Goal: Task Accomplishment & Management: Manage account settings

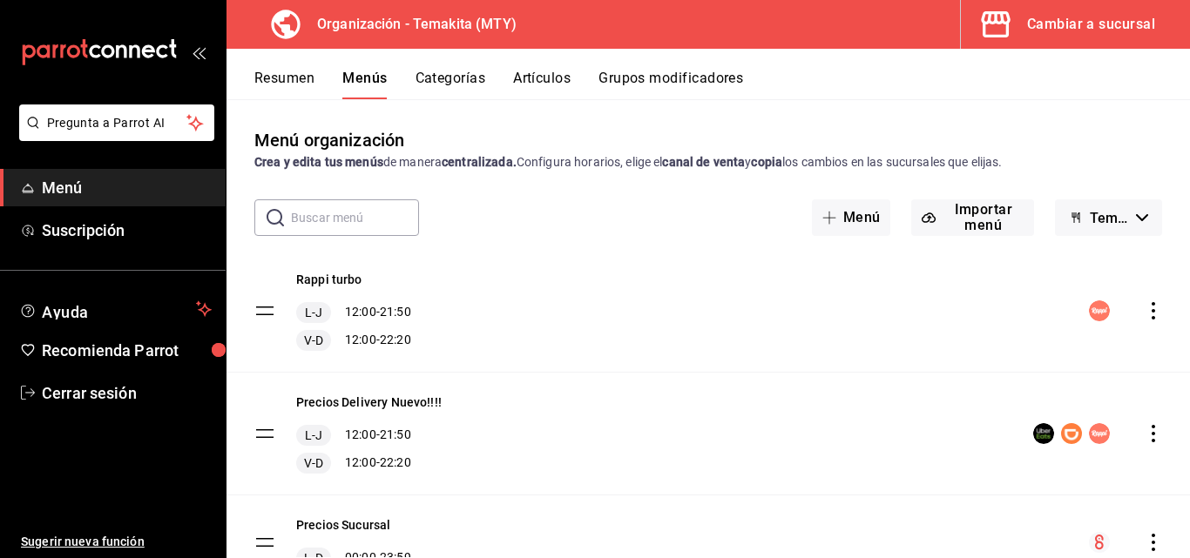
scroll to position [82, 0]
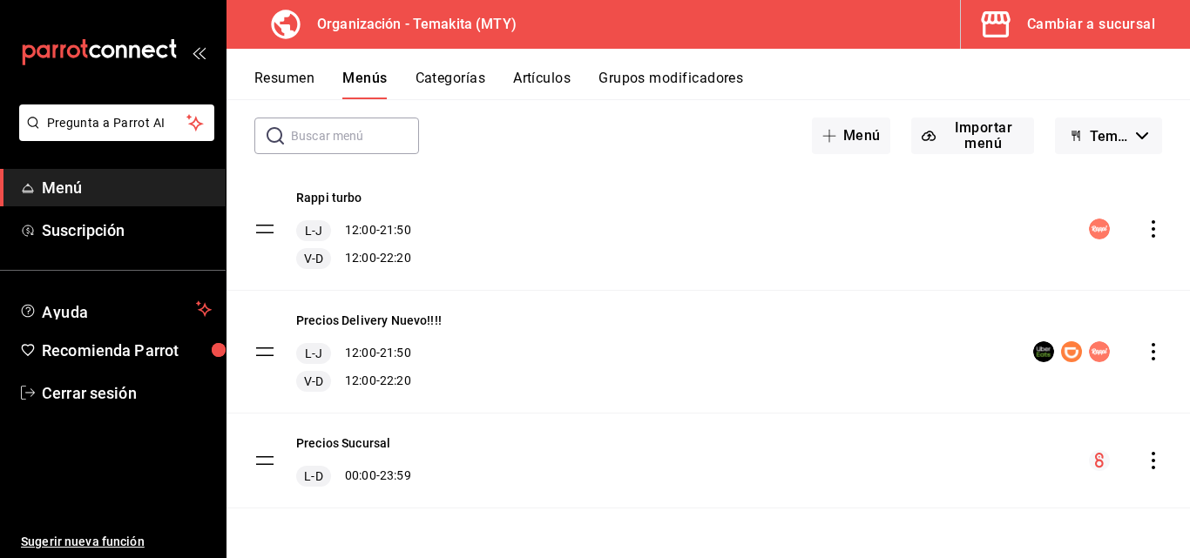
click at [1091, 19] on div "Cambiar a sucursal" at bounding box center [1091, 24] width 128 height 24
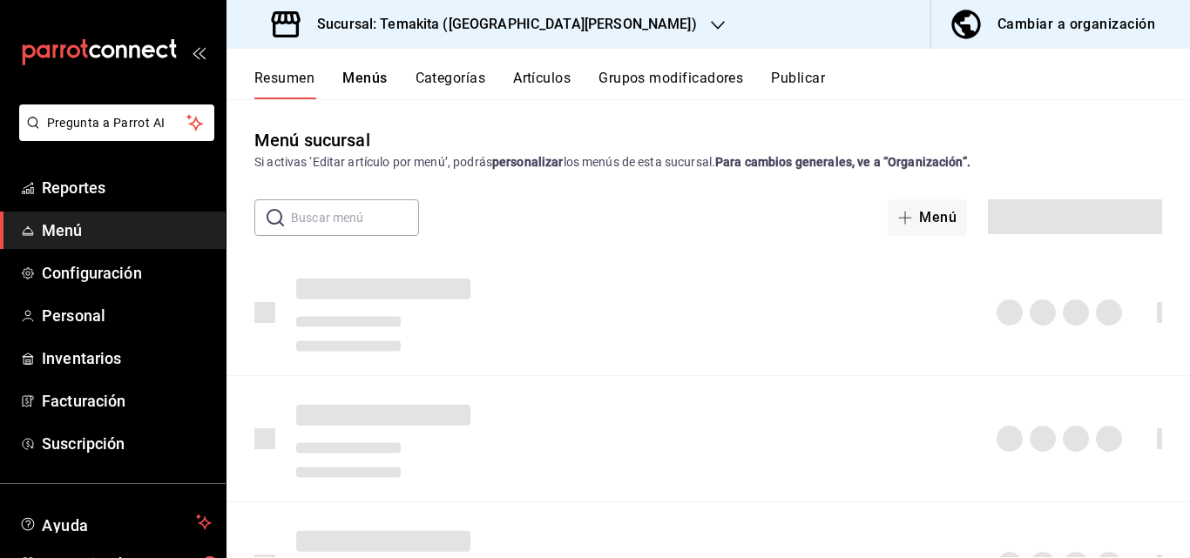
click at [418, 21] on h3 "Sucursal: Temakita ([GEOGRAPHIC_DATA][PERSON_NAME])" at bounding box center [500, 24] width 394 height 21
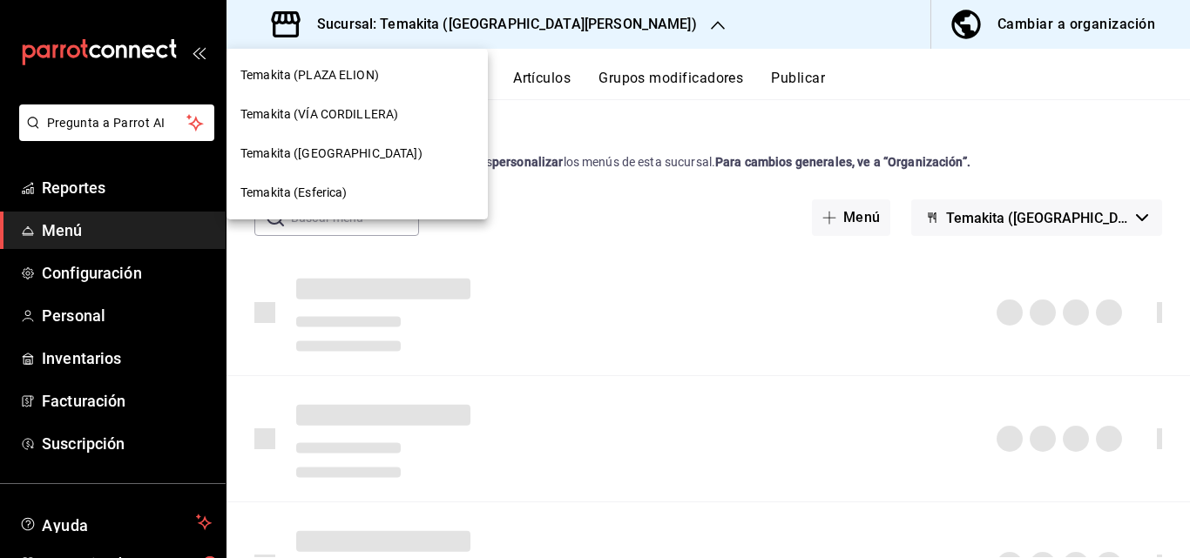
click at [772, 230] on div at bounding box center [595, 279] width 1190 height 558
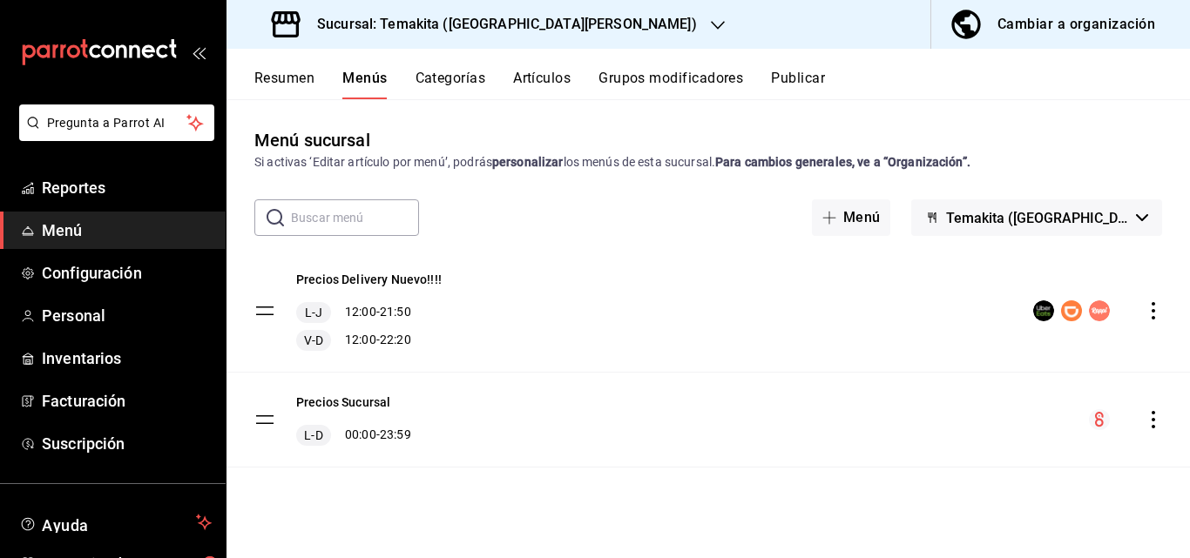
click at [299, 84] on button "Resumen" at bounding box center [284, 85] width 60 height 30
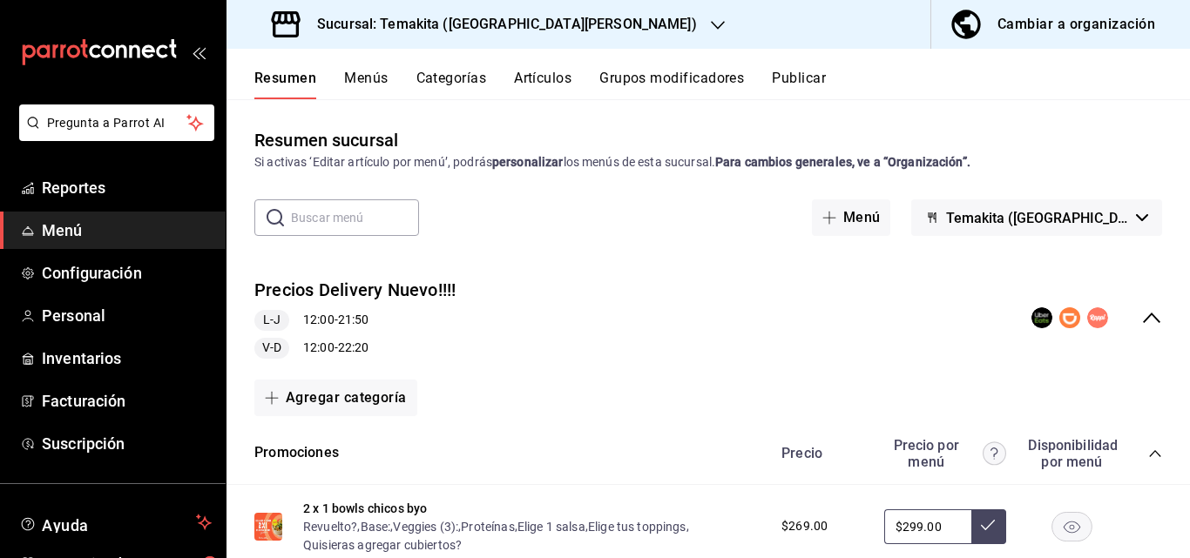
click at [1094, 22] on div "Cambiar a organización" at bounding box center [1076, 24] width 158 height 24
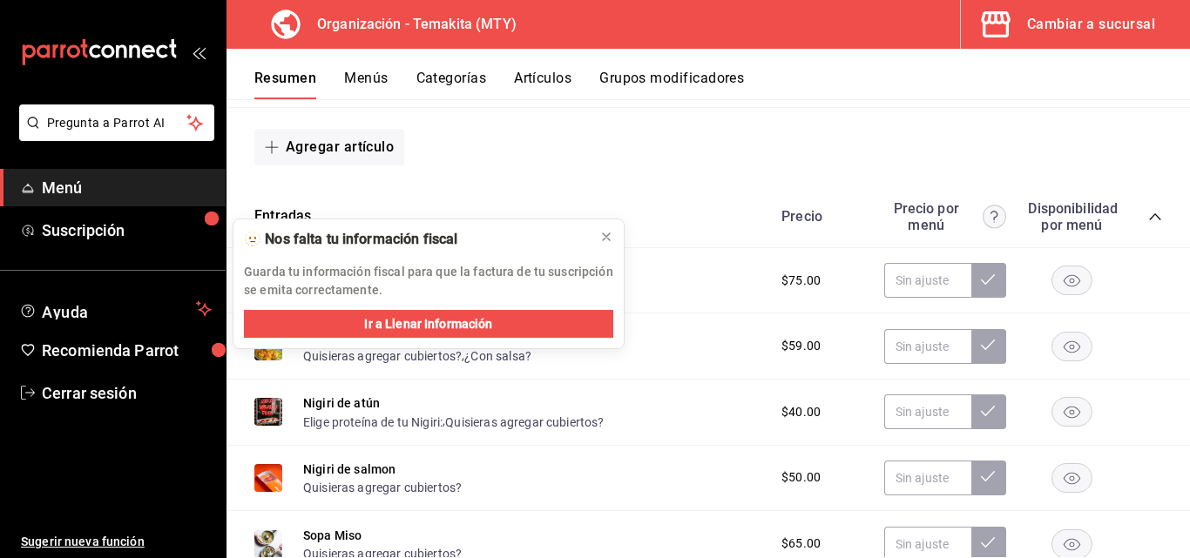
scroll to position [784, 0]
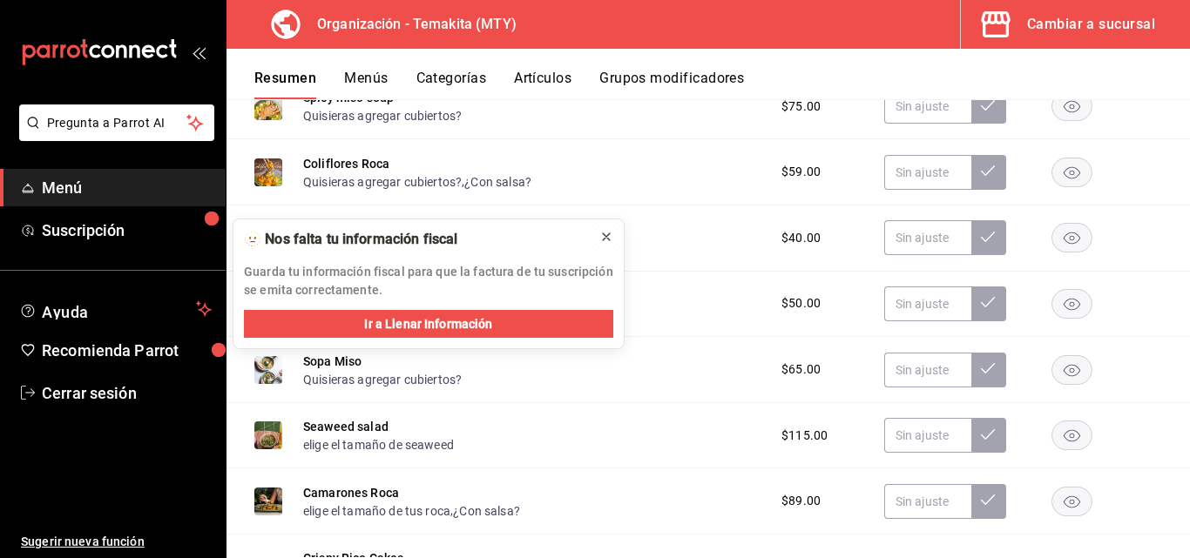
click at [607, 233] on icon at bounding box center [606, 237] width 14 height 14
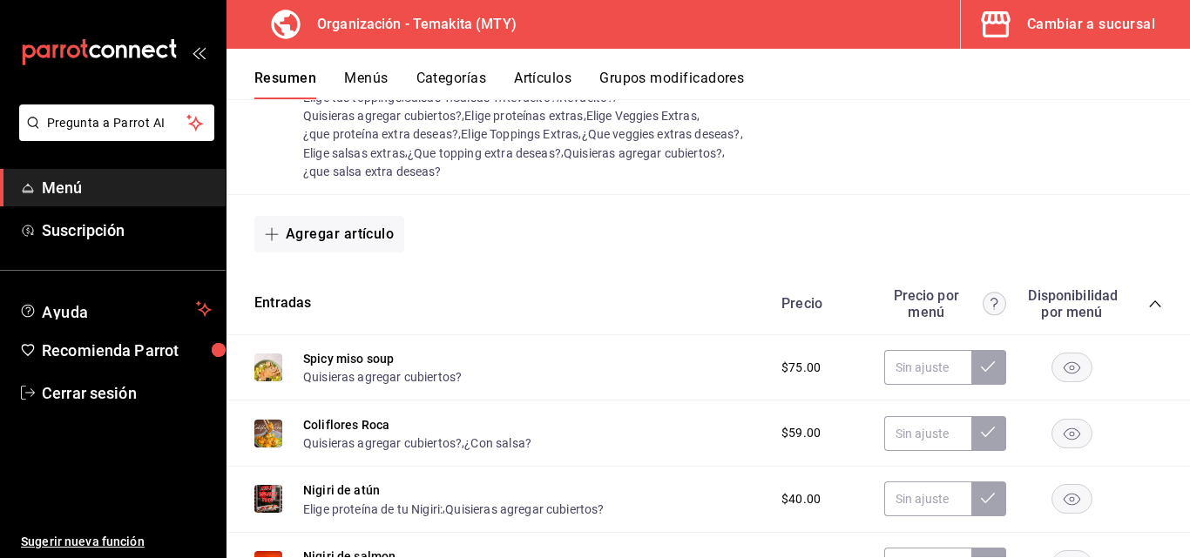
scroll to position [174, 0]
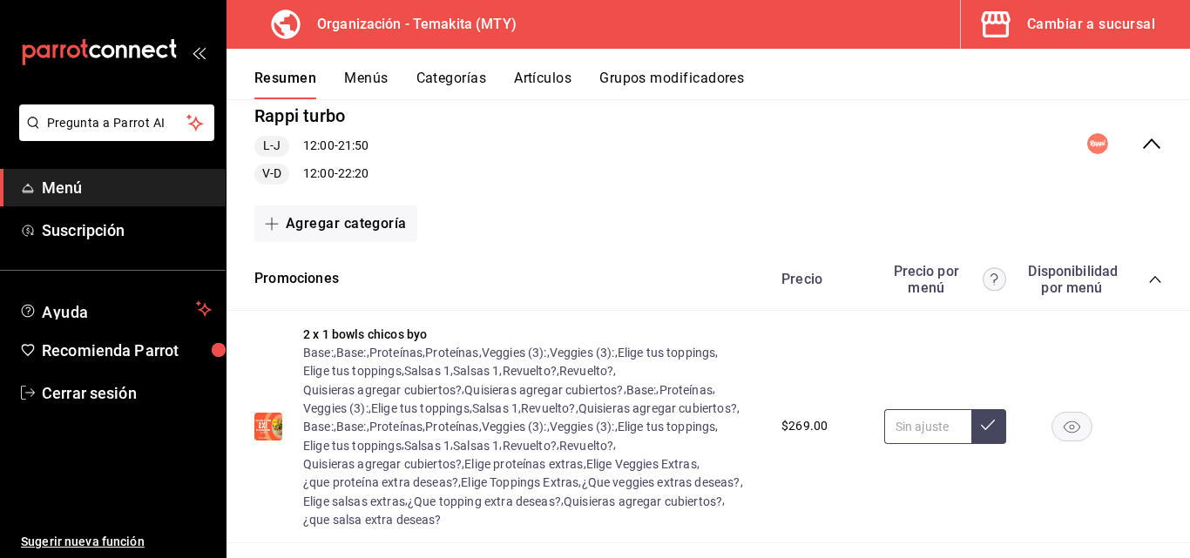
click at [900, 422] on input "text" at bounding box center [927, 426] width 87 height 35
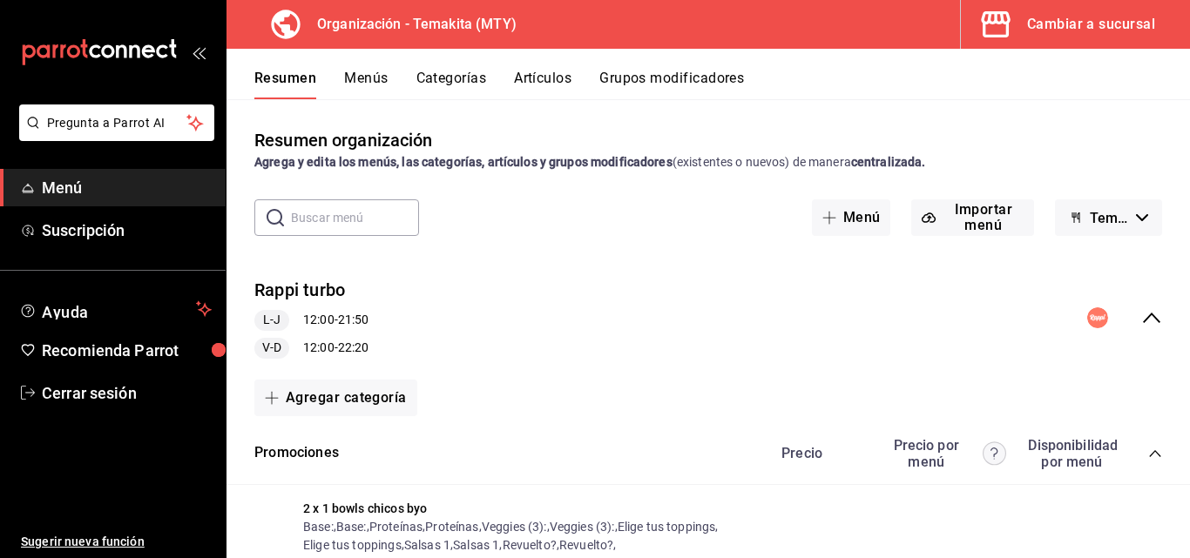
click at [1052, 24] on div "Cambiar a sucursal" at bounding box center [1091, 24] width 128 height 24
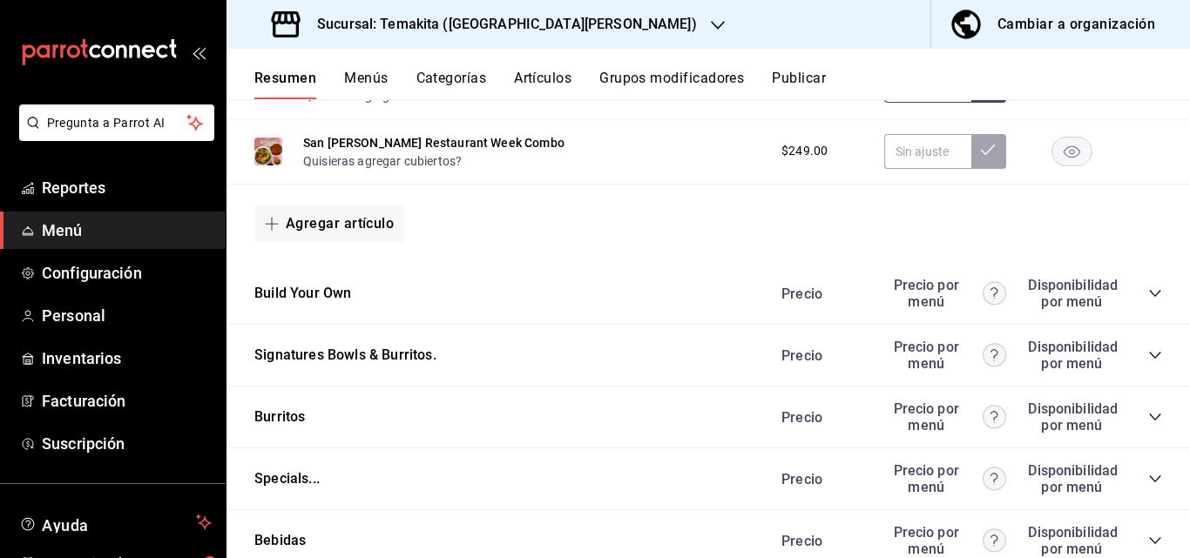
scroll to position [1810, 0]
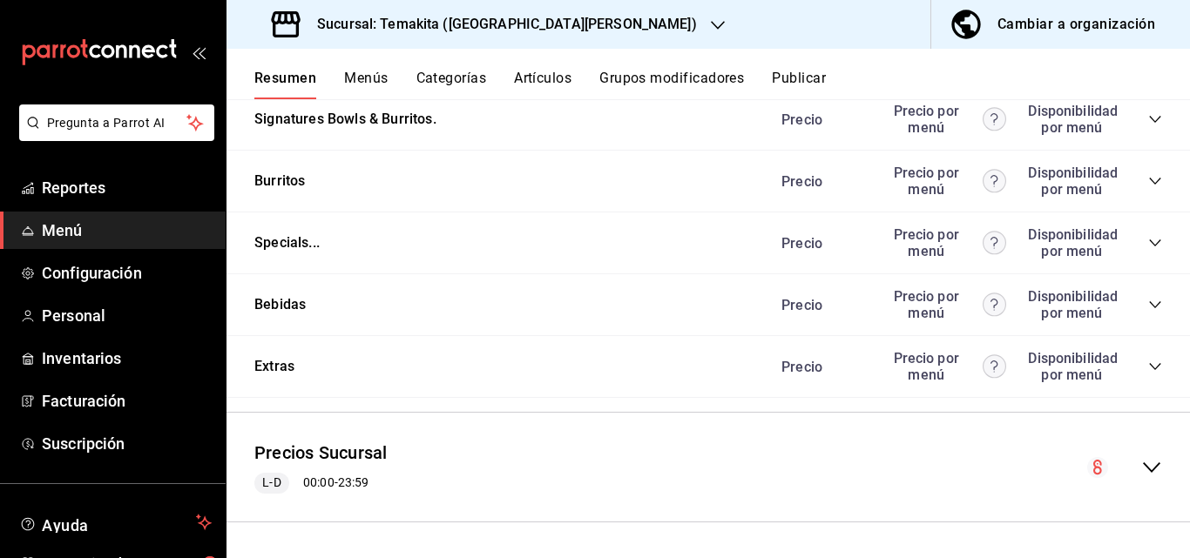
click at [1148, 307] on icon "collapse-category-row" at bounding box center [1155, 305] width 14 height 14
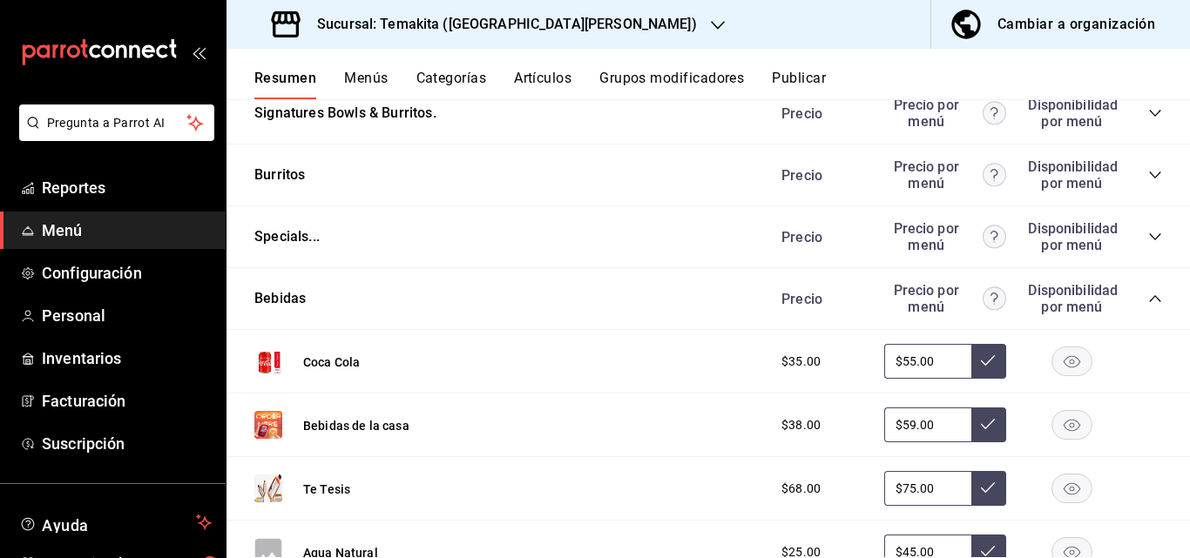
scroll to position [1723, 0]
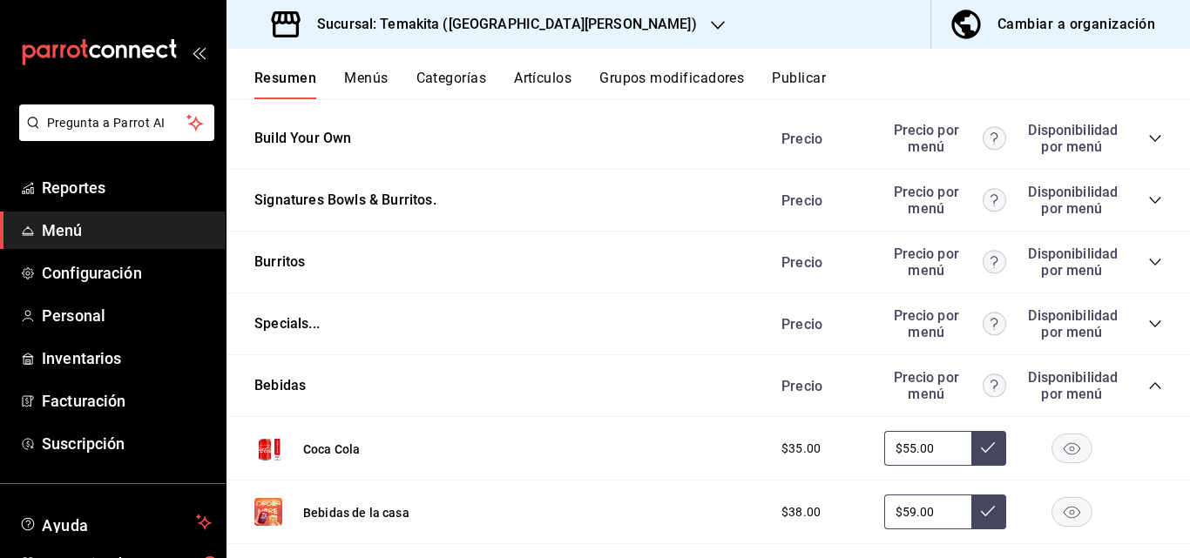
click at [1081, 22] on div "Cambiar a organización" at bounding box center [1076, 24] width 158 height 24
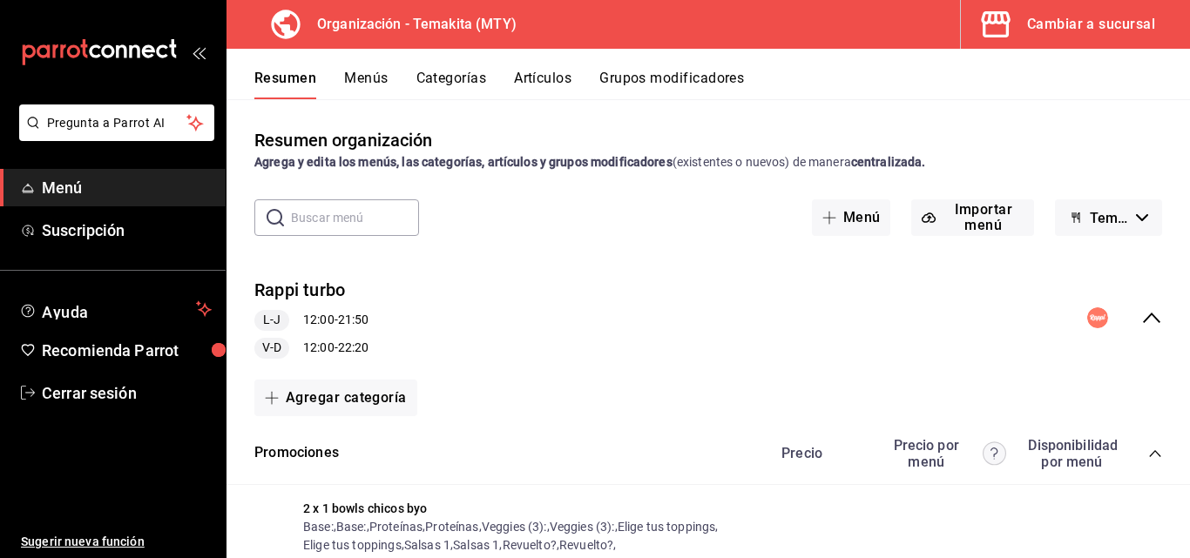
click at [1117, 24] on div "Cambiar a sucursal" at bounding box center [1091, 24] width 128 height 24
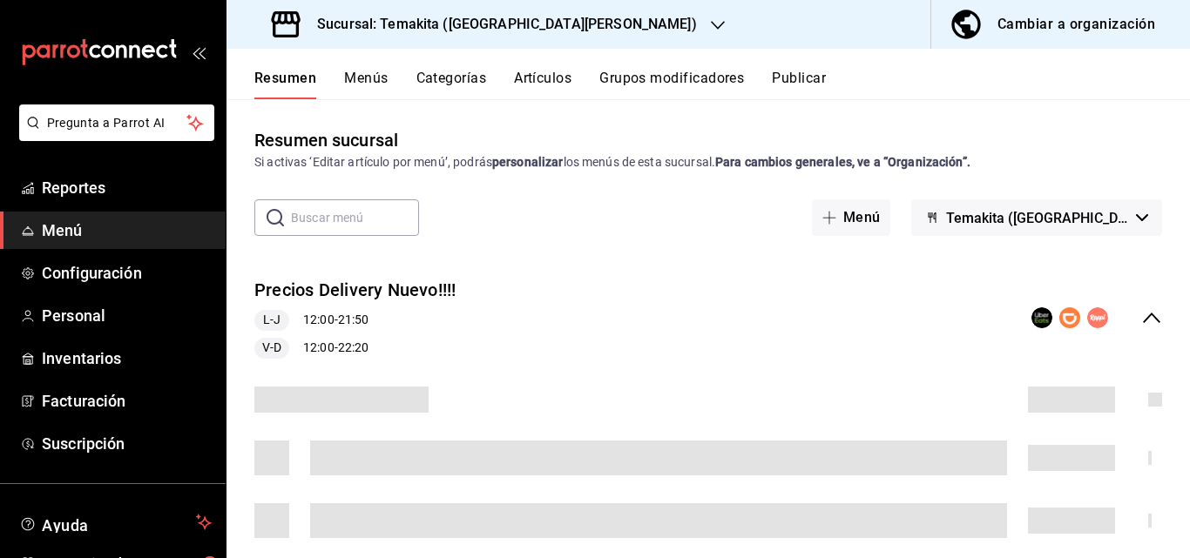
click at [1142, 320] on icon "collapse-menu-row" at bounding box center [1151, 317] width 21 height 21
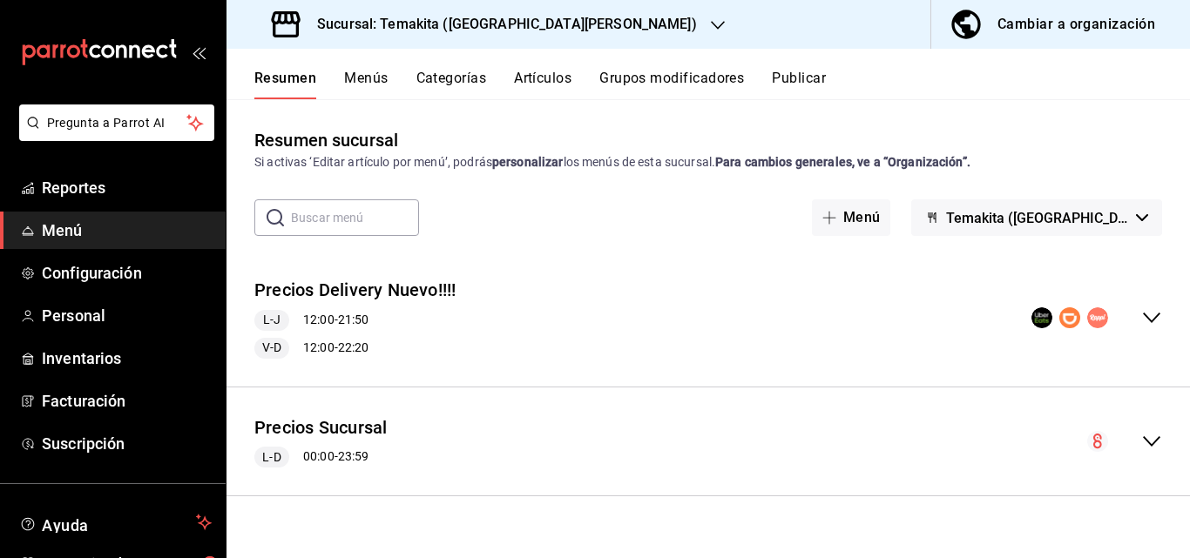
click at [1144, 432] on icon "collapse-menu-row" at bounding box center [1151, 441] width 21 height 21
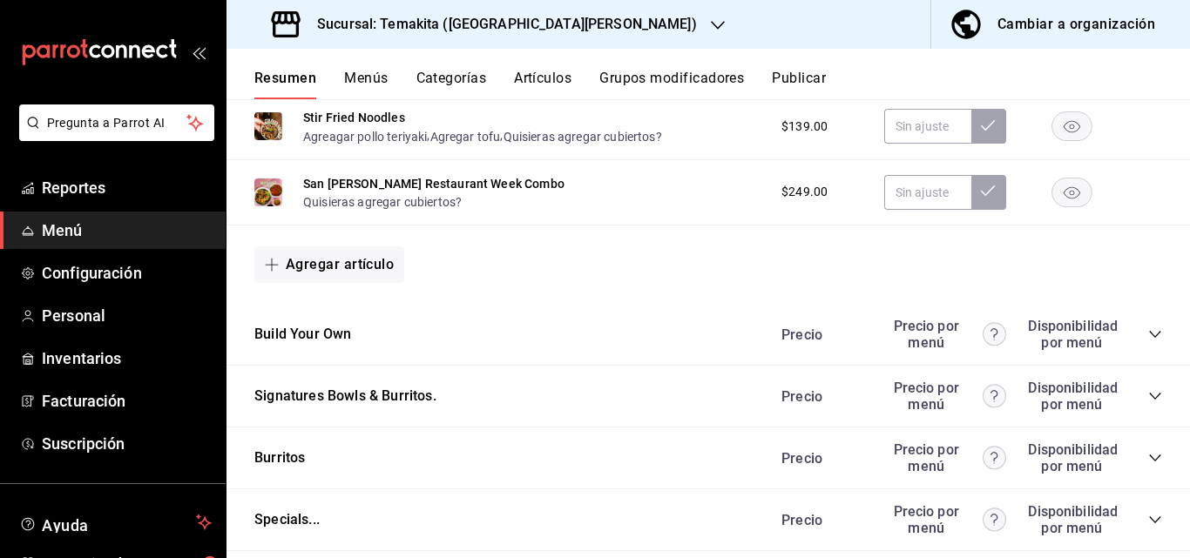
scroll to position [1742, 0]
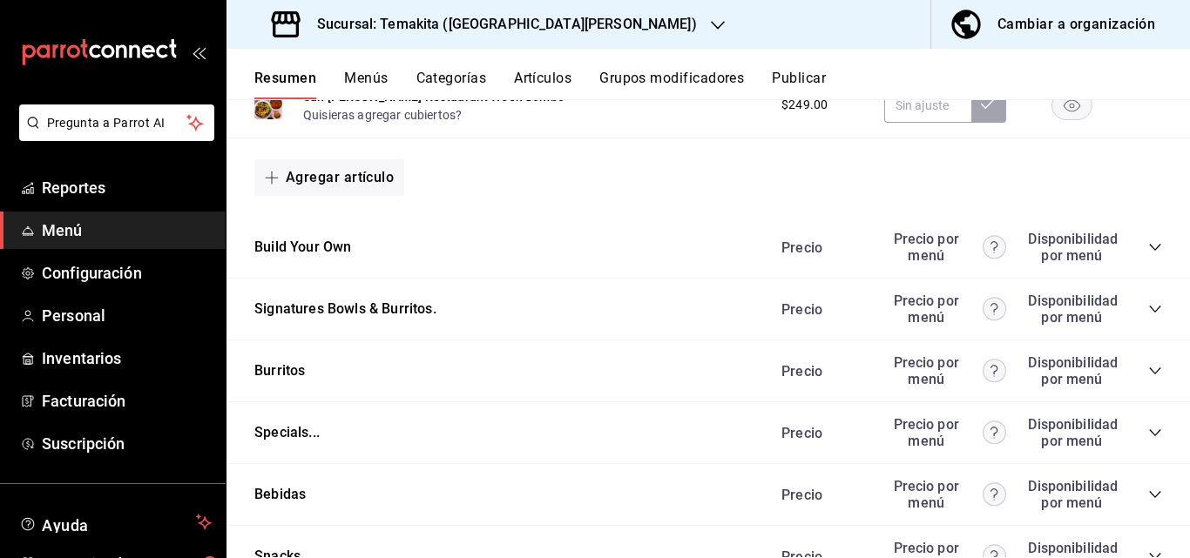
click at [1148, 251] on icon "collapse-category-row" at bounding box center [1155, 247] width 14 height 14
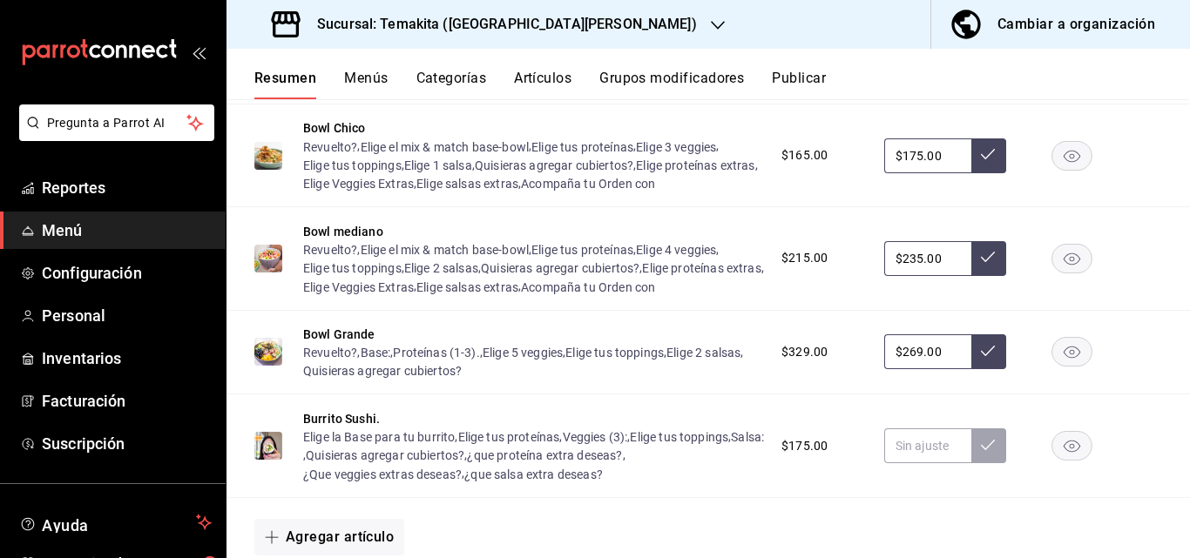
scroll to position [2177, 0]
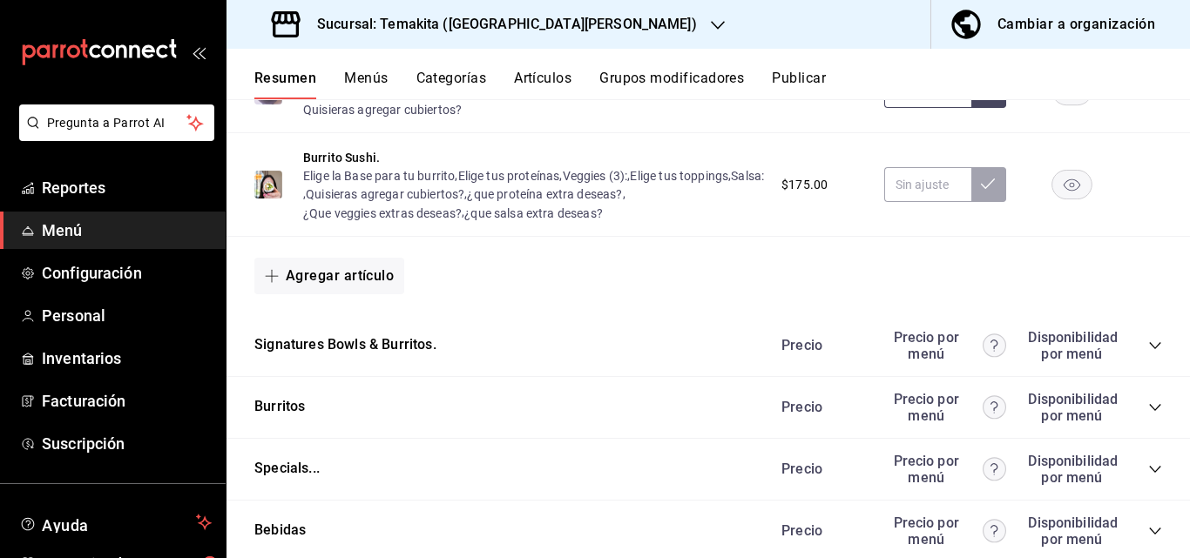
click at [1145, 362] on div "Precio Precio por menú Disponibilidad por menú" at bounding box center [963, 345] width 398 height 33
click at [1148, 353] on icon "collapse-category-row" at bounding box center [1155, 346] width 14 height 14
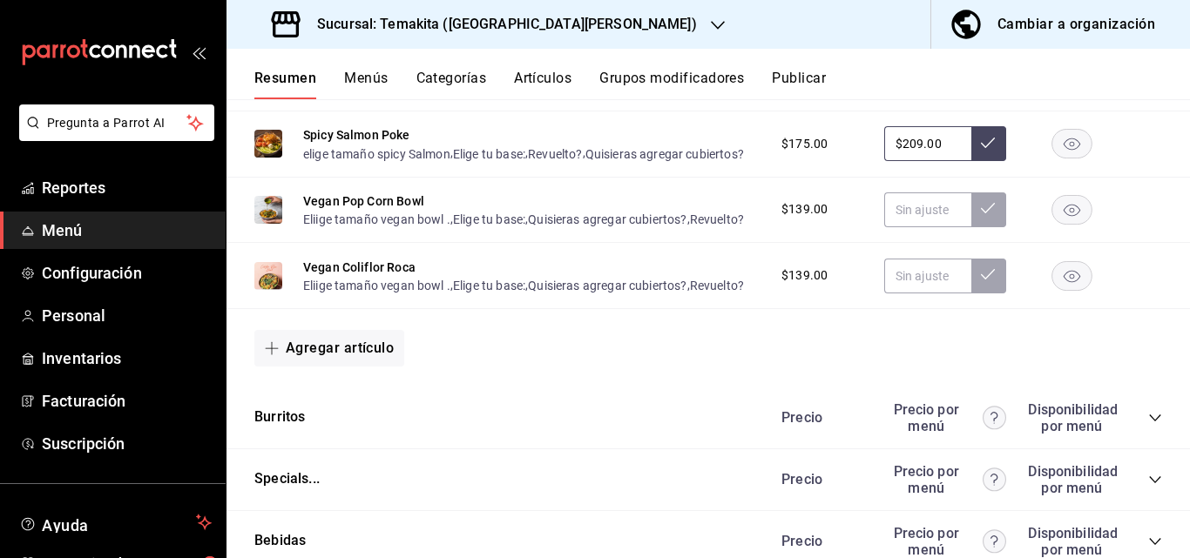
scroll to position [3618, 0]
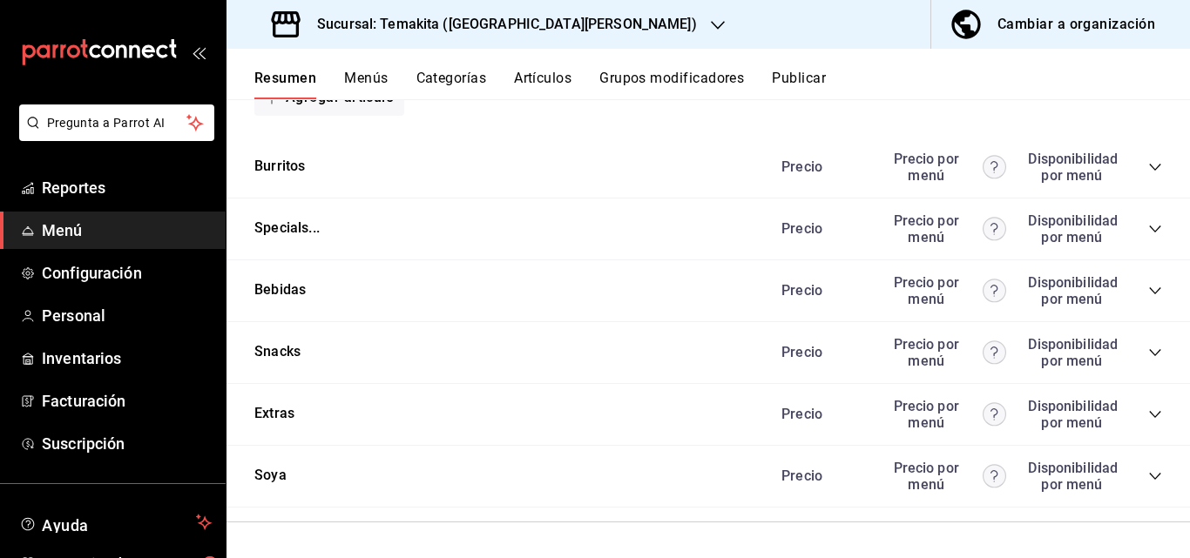
click at [1148, 288] on icon "collapse-category-row" at bounding box center [1155, 291] width 14 height 14
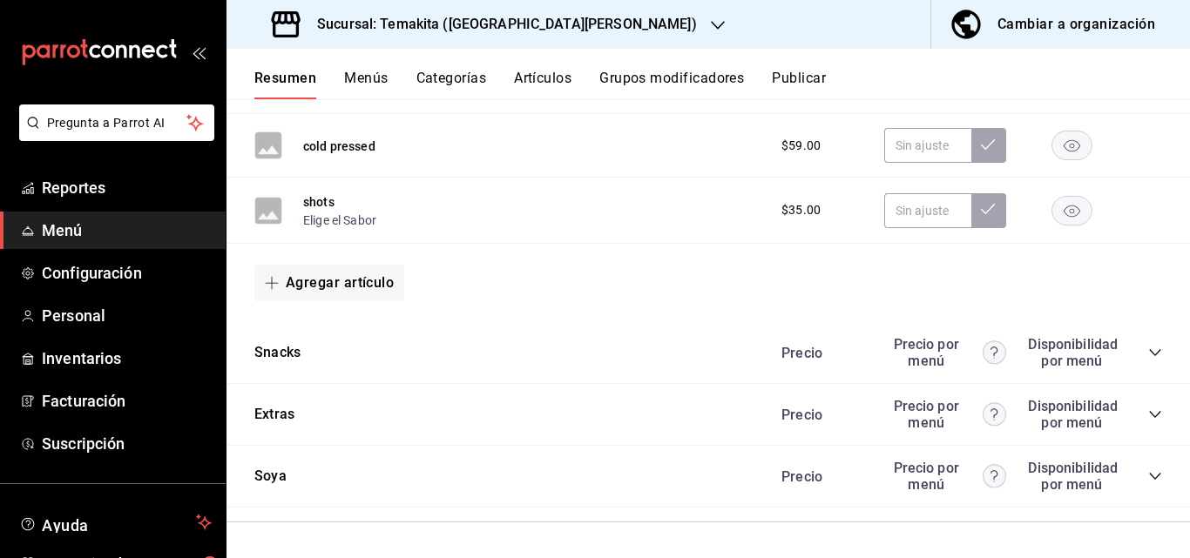
scroll to position [4274, 0]
